Goal: Information Seeking & Learning: Learn about a topic

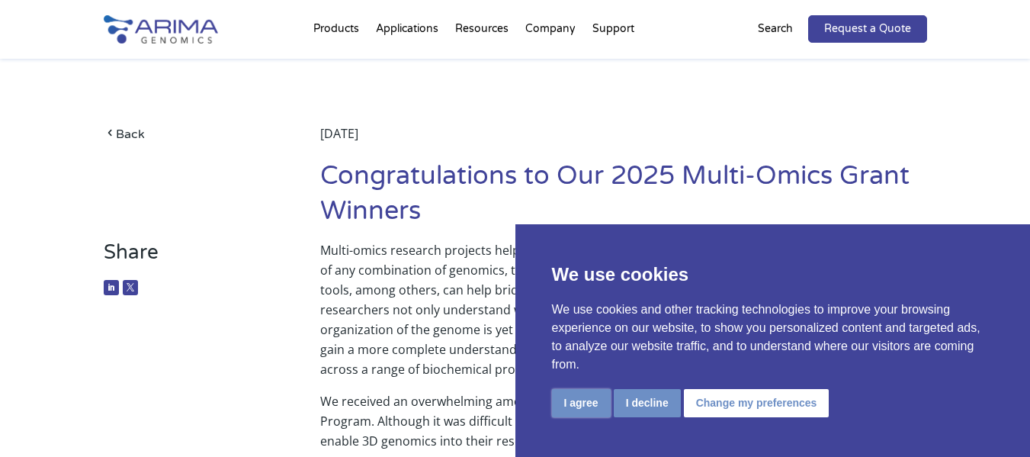
click at [599, 406] on button "I agree" at bounding box center [581, 403] width 59 height 28
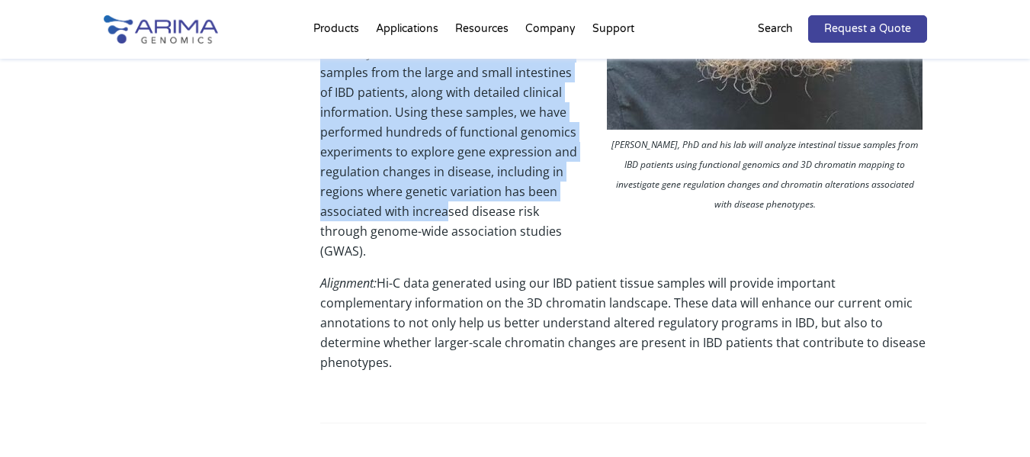
scroll to position [793, 0]
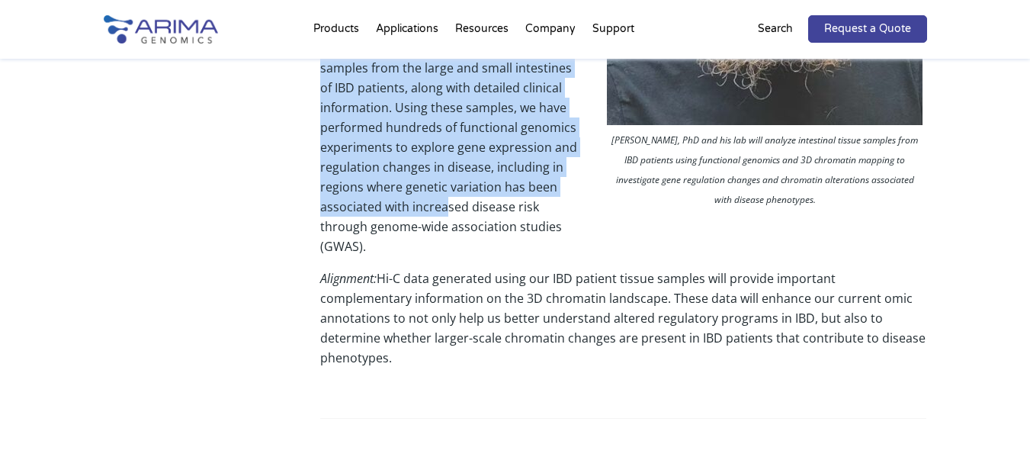
drag, startPoint x: 323, startPoint y: 169, endPoint x: 913, endPoint y: 331, distance: 612.1
click at [913, 331] on div "Grant Recipient: [PERSON_NAME], PhD [PERSON_NAME], PhD and his lab will analyze…" at bounding box center [623, 106] width 606 height 788
copy div "Loremip Dolor: Sit 6A Consectet Adipiscin el SED Doeiusm Temporin: Utlabo: Etdo…"
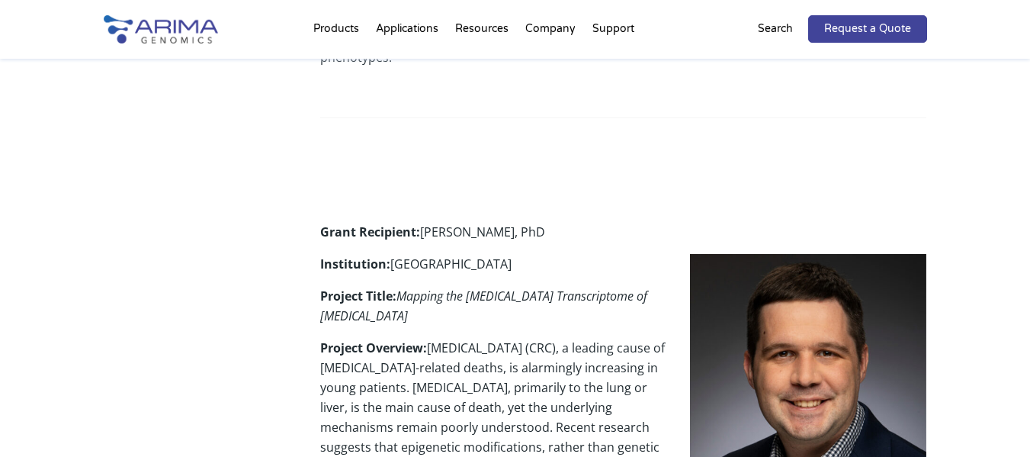
scroll to position [1098, 0]
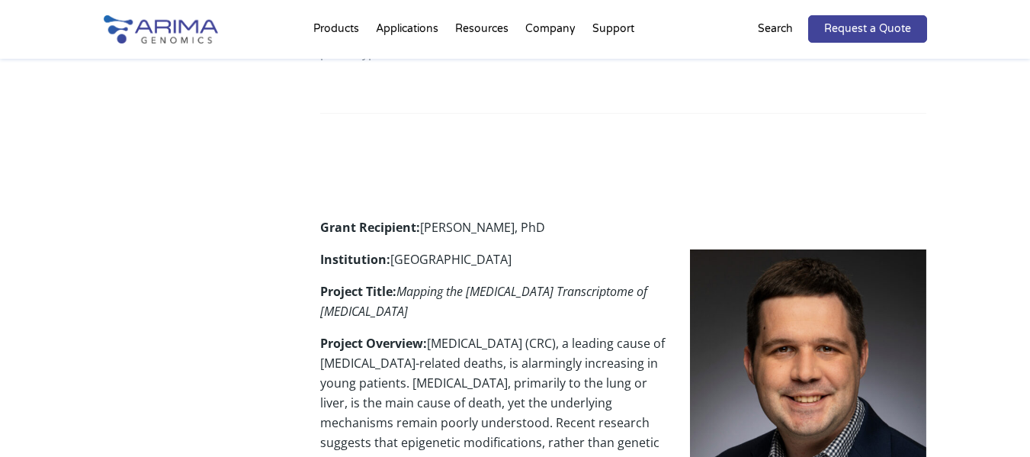
click at [246, 312] on div "Share Multi-omics research projects help investigators understand biological sy…" at bounding box center [516, 308] width 824 height 2333
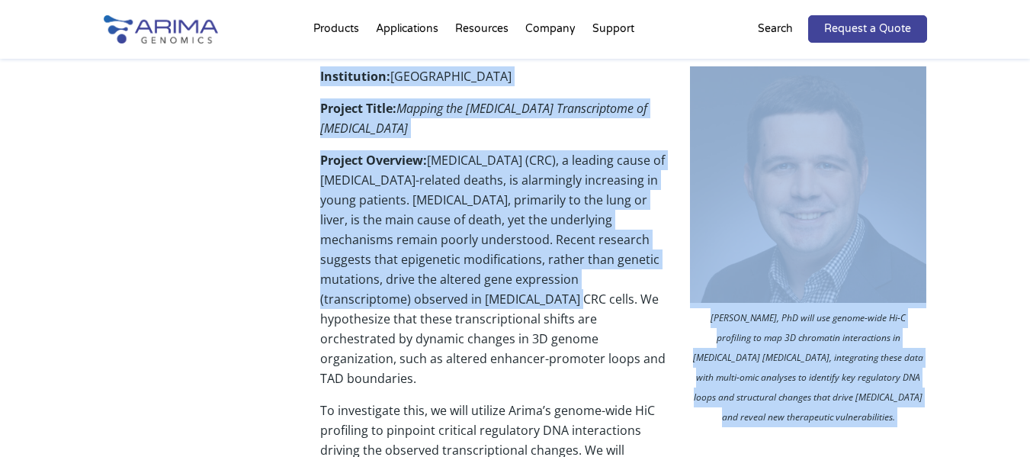
drag, startPoint x: 321, startPoint y: 204, endPoint x: 458, endPoint y: 270, distance: 152.4
click at [458, 270] on div "Grant Recipient: [PERSON_NAME], PhD [PERSON_NAME], PhD will use genome-wide Hi-…" at bounding box center [623, 332] width 606 height 597
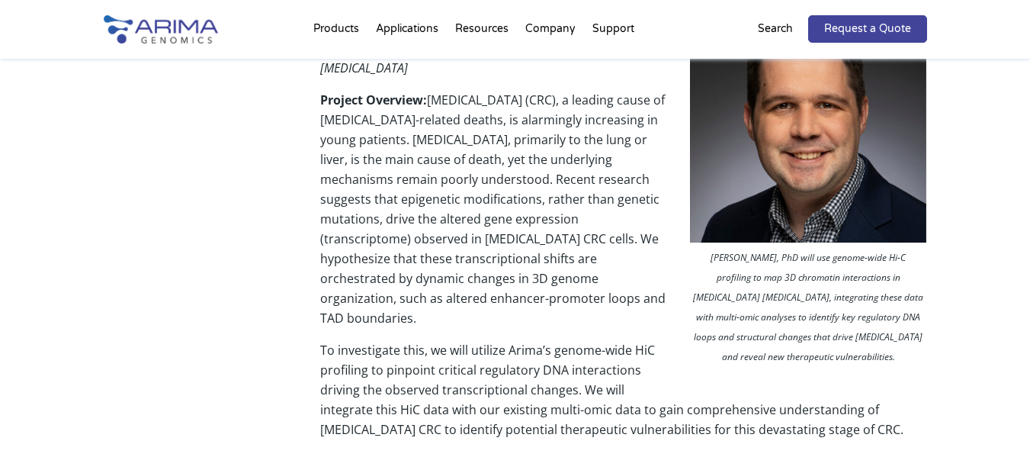
click at [519, 340] on p "To investigate this, we will utilize Arima’s genome-wide HiC profiling to pinpo…" at bounding box center [623, 395] width 606 height 111
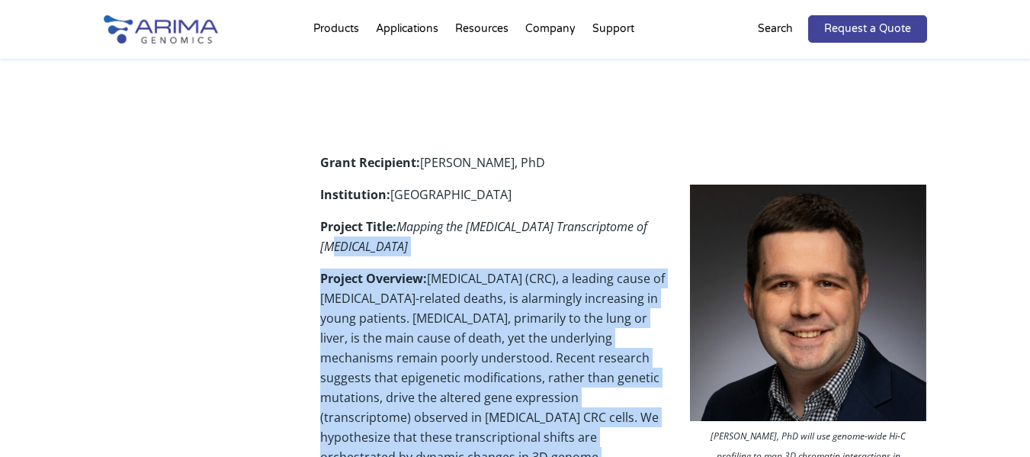
scroll to position [1159, 0]
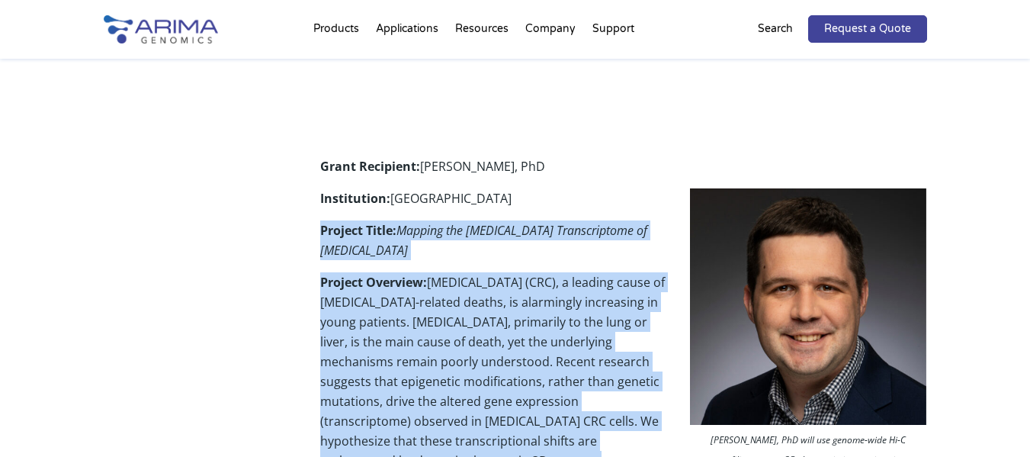
drag, startPoint x: 488, startPoint y: 165, endPoint x: 312, endPoint y: 214, distance: 183.0
click at [312, 214] on div "Share Multi-omics research projects help investigators understand biological sy…" at bounding box center [516, 247] width 824 height 2333
copy div "Loremip Dolor: Sitamet con Adipiscing Elitseddoeius te Incididunt Utlabo Etdolo…"
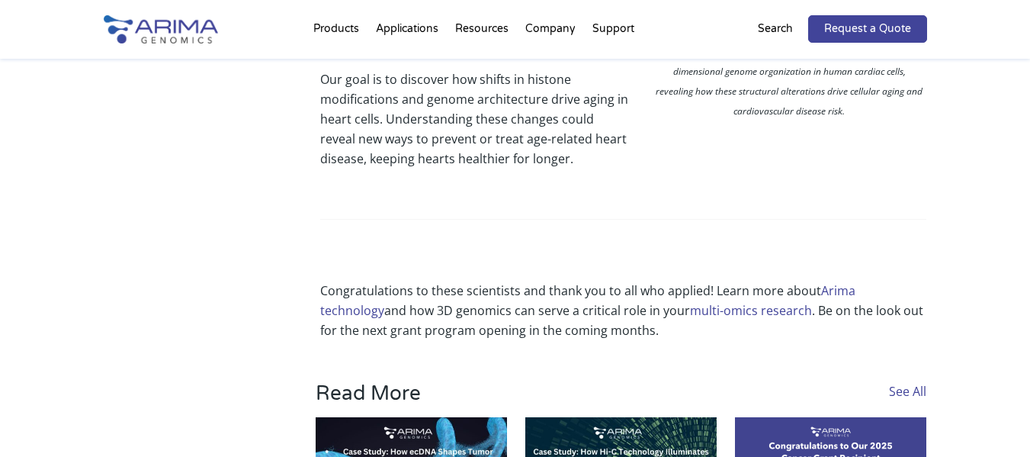
scroll to position [2318, 0]
